Goal: Information Seeking & Learning: Learn about a topic

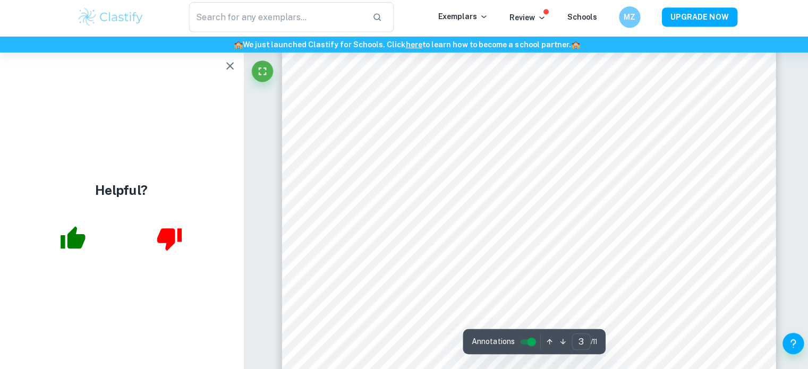
scroll to position [1746, 0]
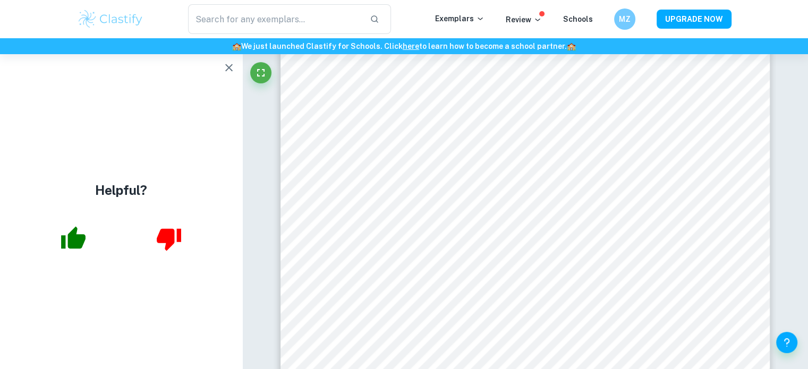
click at [76, 247] on icon "button" at bounding box center [74, 237] width 24 height 22
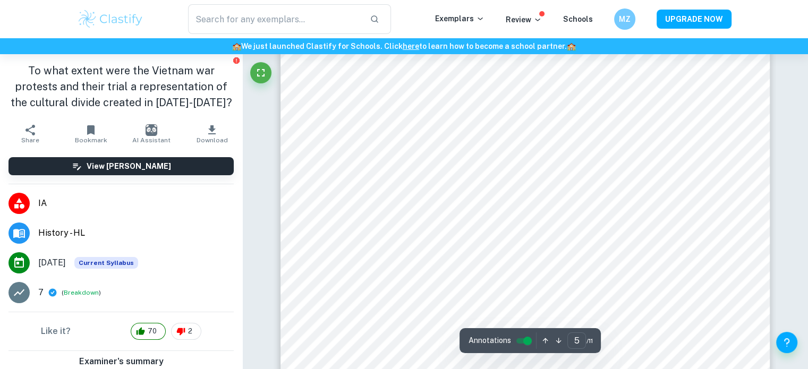
scroll to position [2744, 0]
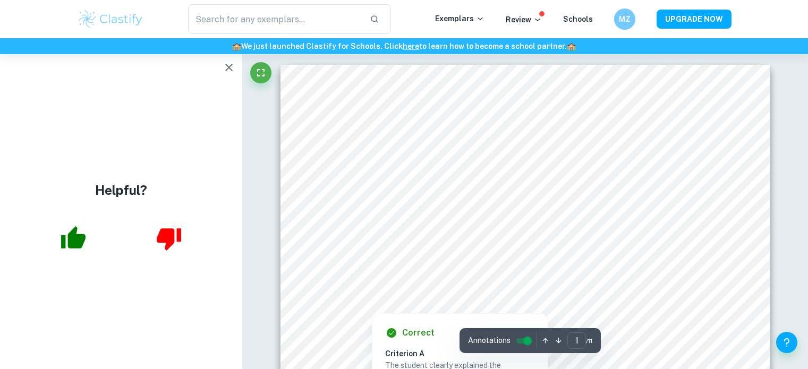
scroll to position [136, 0]
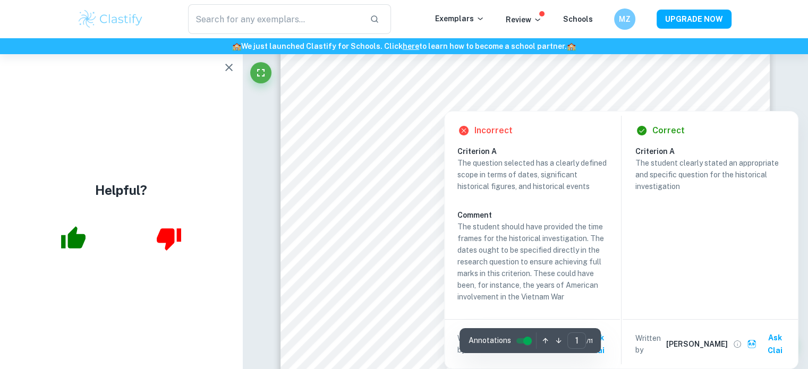
click at [63, 243] on icon "button" at bounding box center [74, 237] width 24 height 22
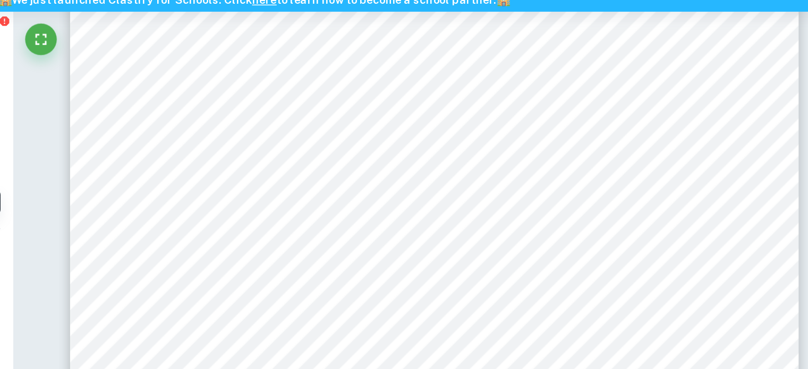
scroll to position [2163, 0]
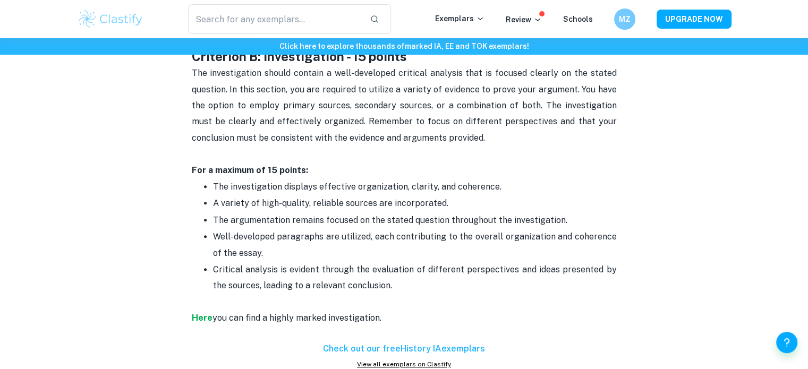
scroll to position [722, 0]
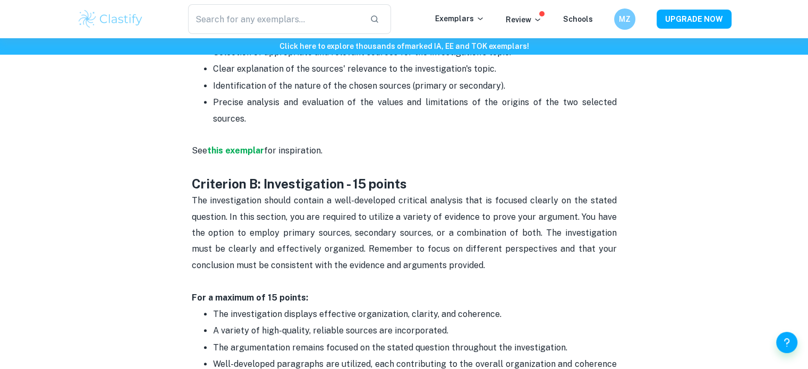
click at [242, 195] on span "The investigation should contain a well-developed critical analysis that is foc…" at bounding box center [405, 232] width 427 height 75
